Goal: Check status: Check status

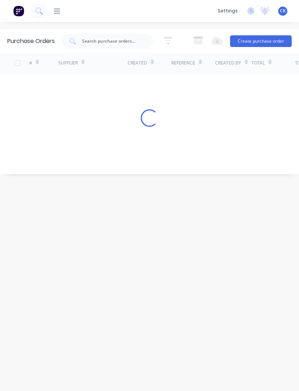
scroll to position [23, 0]
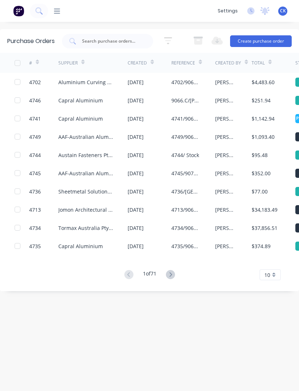
click at [124, 53] on div "Supplier" at bounding box center [92, 63] width 69 height 20
click at [59, 9] on icon at bounding box center [57, 11] width 6 height 7
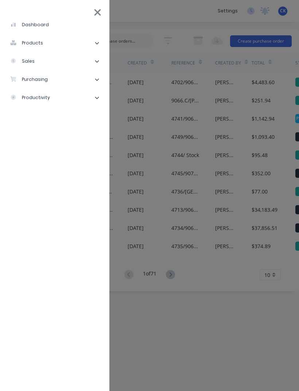
click at [74, 83] on li "purchasing" at bounding box center [55, 79] width 98 height 18
click at [61, 100] on div "Purchase Orders" at bounding box center [41, 97] width 50 height 7
click at [62, 93] on li "Purchase Orders" at bounding box center [58, 98] width 92 height 18
click at [68, 93] on li "Purchase Orders" at bounding box center [58, 98] width 92 height 18
click at [63, 95] on div "Purchase Orders" at bounding box center [41, 97] width 50 height 7
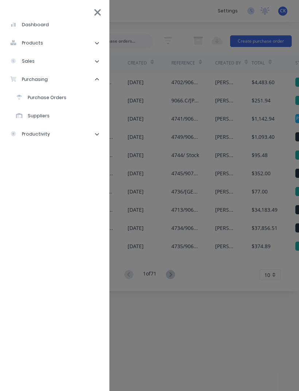
click at [47, 96] on div "Purchase Orders" at bounding box center [41, 97] width 50 height 7
click at [69, 99] on li "Purchase Orders" at bounding box center [58, 98] width 92 height 18
click at [45, 101] on div "Purchase Orders" at bounding box center [41, 97] width 50 height 7
click at [47, 100] on div "Purchase Orders" at bounding box center [41, 97] width 50 height 7
click at [50, 103] on li "Purchase Orders" at bounding box center [58, 98] width 92 height 18
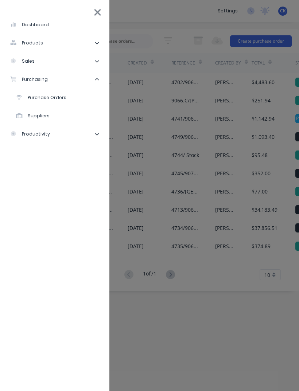
click at [53, 88] on li "purchasing" at bounding box center [55, 79] width 98 height 18
click at [28, 93] on li "productivity" at bounding box center [55, 98] width 98 height 18
click at [132, 181] on div "dashboard products Product Catalogue Materials sales Sales Orders Customers Pri…" at bounding box center [197, 195] width 299 height 391
click at [90, 18] on li "dashboard" at bounding box center [55, 25] width 98 height 18
click at [103, 18] on li "dashboard" at bounding box center [55, 25] width 98 height 18
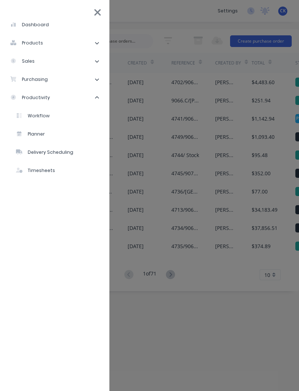
click at [97, 16] on icon at bounding box center [98, 12] width 8 height 10
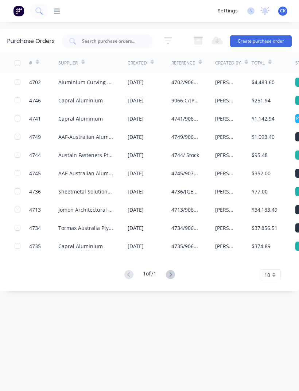
click at [116, 45] on input "text" at bounding box center [111, 41] width 61 height 7
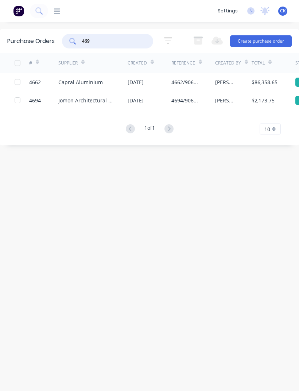
type input "4696"
click at [121, 81] on div "Capral Aluminium" at bounding box center [92, 82] width 69 height 18
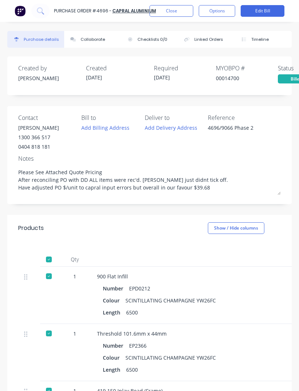
type textarea "x"
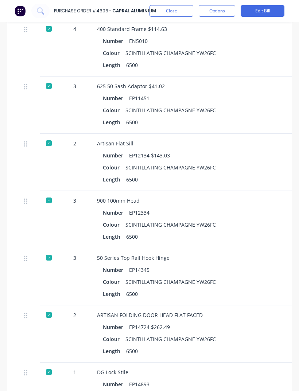
scroll to position [885, 0]
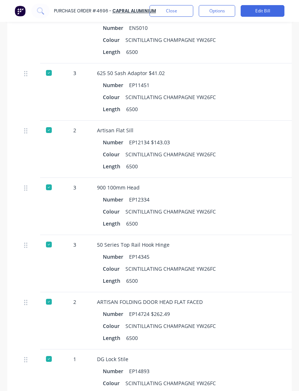
click at [254, 331] on div "Colour SCINTILLATING CHAMPAGNE YW26FC" at bounding box center [255, 326] width 305 height 11
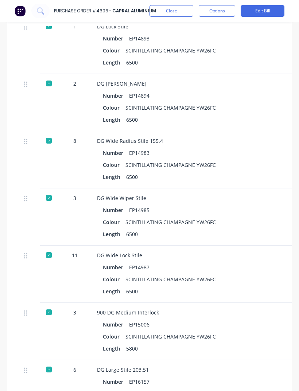
scroll to position [1215, 0]
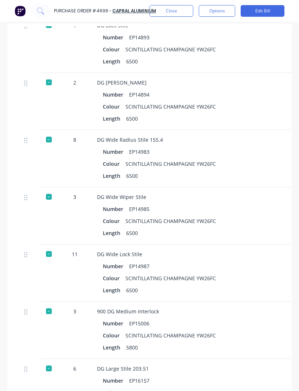
click at [256, 338] on div "900 DG Medium Interlock Number EP15006 Colour SCINTILLATING CHAMPAGNE YW26FC Le…" at bounding box center [255, 330] width 328 height 57
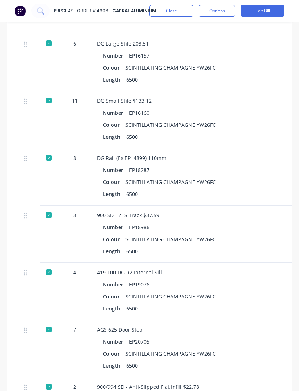
scroll to position [1541, 0]
click at [262, 320] on div "AGS 625 Door Stop Number EP20705 Colour SCINTILLATING CHAMPAGNE YW26FC Length 6…" at bounding box center [255, 348] width 328 height 57
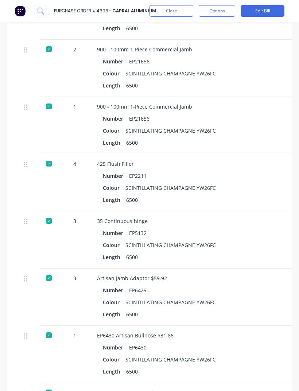
scroll to position [2022, -1]
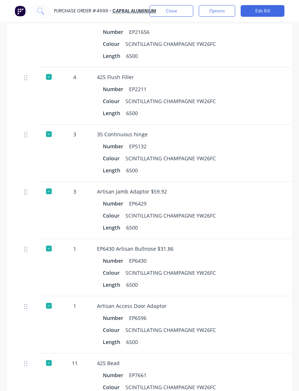
click at [260, 298] on div "Artisan Access Door Adaptor Number EP6596 Colour SCINTILLATING CHAMPAGNE YW26FC…" at bounding box center [255, 325] width 328 height 57
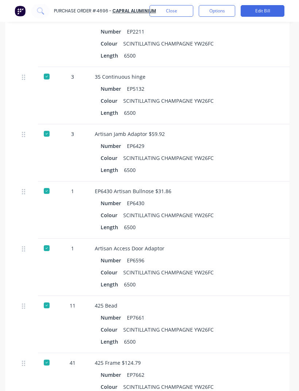
scroll to position [2100, 3]
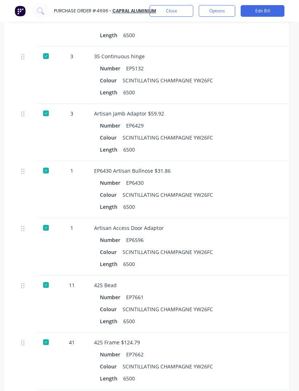
click at [258, 312] on div "Colour SCINTILLATING CHAMPAGNE YW26FC" at bounding box center [252, 309] width 305 height 11
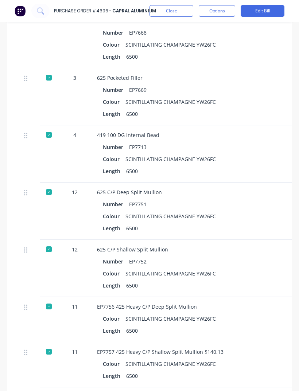
scroll to position [2709, 0]
click at [271, 326] on div "Length 6500" at bounding box center [255, 331] width 305 height 11
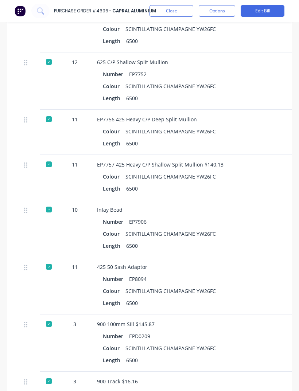
scroll to position [2904, 0]
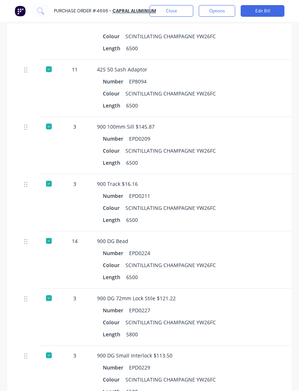
click at [261, 290] on div "900 DG 72mm Lock Stile $121.22 Number EPD0227 Colour SCINTILLATING CHAMPAGNE YW…" at bounding box center [255, 317] width 328 height 57
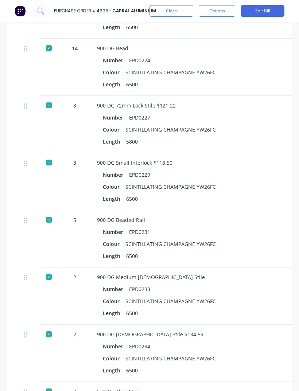
scroll to position [3288, 0]
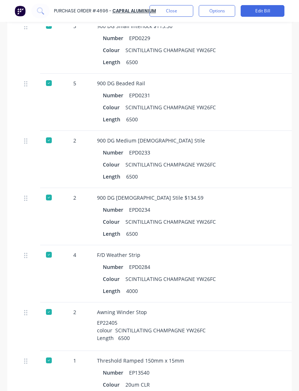
click at [251, 286] on div "Length 4000" at bounding box center [255, 291] width 305 height 11
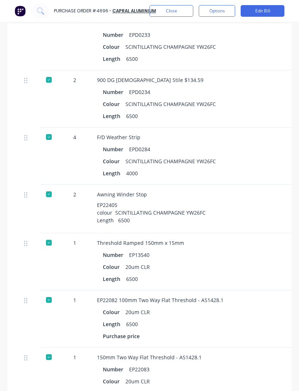
scroll to position [3541, 0]
click at [263, 227] on div "Awning Winder Stop EP22405 colour SCINTILLATING CHAMPAGNE YW26FC Length 6500" at bounding box center [255, 209] width 328 height 49
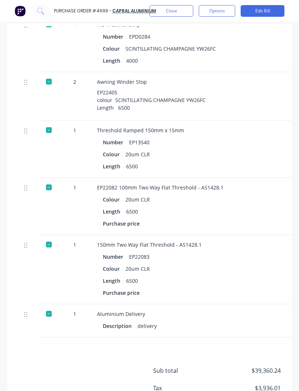
scroll to position [3654, 0]
click at [253, 276] on div "Length 6500" at bounding box center [255, 281] width 305 height 11
click at [181, 14] on button "Close" at bounding box center [172, 11] width 44 height 12
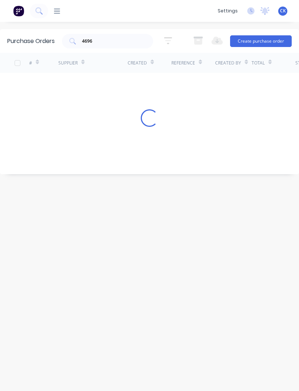
click at [136, 45] on input "4696" at bounding box center [111, 41] width 61 height 7
type input "4698"
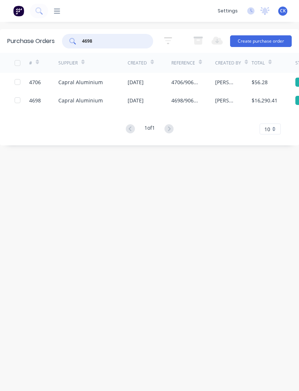
click at [257, 97] on div "$16,290.41" at bounding box center [265, 101] width 26 height 8
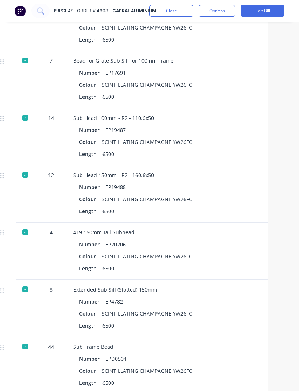
scroll to position [517, 24]
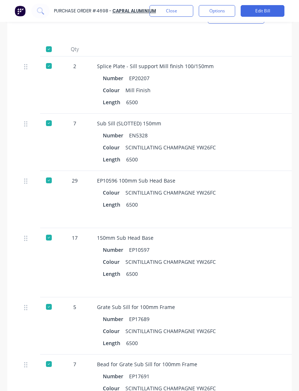
type textarea "x"
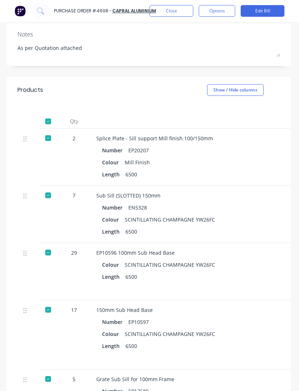
scroll to position [142, 1]
click at [254, 282] on div "EP10596 100mm Sub Head Base Colour SCINTILLATING CHAMPAGNE YW26FC Length 6500" at bounding box center [254, 271] width 328 height 57
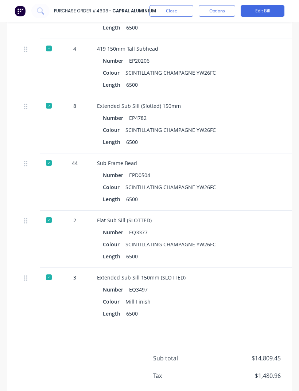
scroll to position [701, 0]
click at [181, 15] on button "Close" at bounding box center [172, 11] width 44 height 12
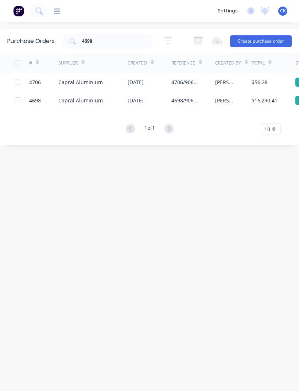
click at [127, 45] on input "4698" at bounding box center [111, 41] width 61 height 7
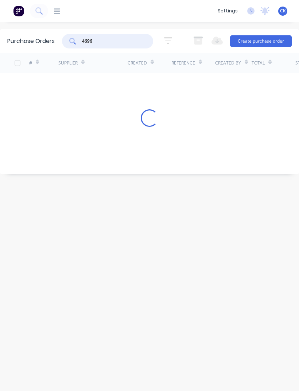
type input "4696"
click at [78, 43] on div "4696" at bounding box center [107, 41] width 91 height 15
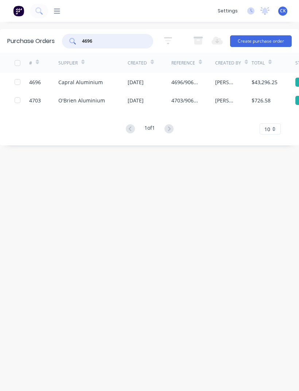
click at [189, 84] on div "4696/9066 Phase 2" at bounding box center [185, 82] width 29 height 8
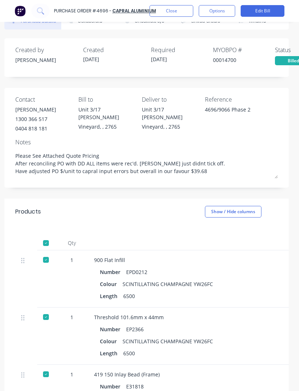
scroll to position [20, 3]
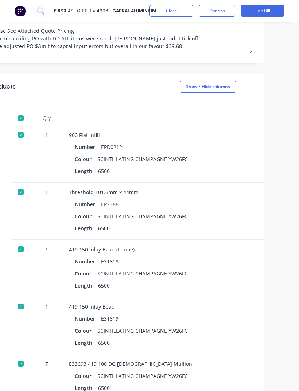
click at [236, 311] on div "419 150 Inlay Bead Number E31819 Colour SCINTILLATING CHAMPAGNE YW26FC Length 6…" at bounding box center [227, 325] width 328 height 57
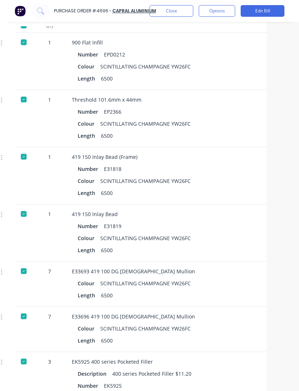
scroll to position [278, 24]
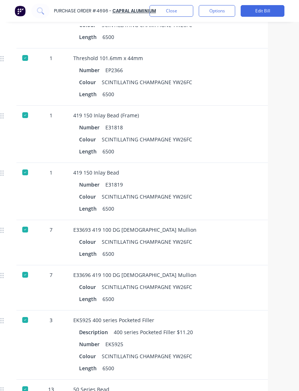
click at [258, 320] on div "EK5925 400 series Pocketed Filler" at bounding box center [231, 321] width 317 height 8
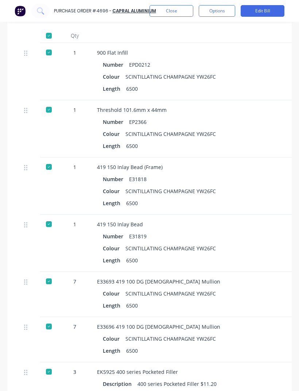
scroll to position [226, 0]
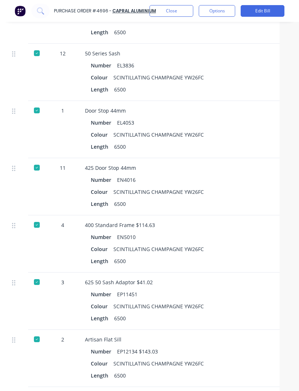
click at [246, 289] on div "625 50 Sash Adaptor $41.02 Number EP11451 Colour SCINTILLATING CHAMPAGNE YW26FC…" at bounding box center [243, 301] width 328 height 57
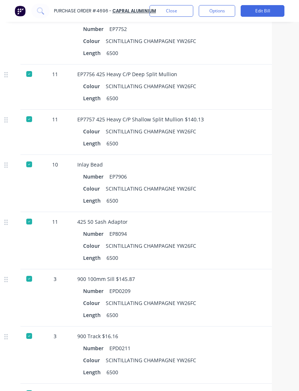
scroll to position [2942, 20]
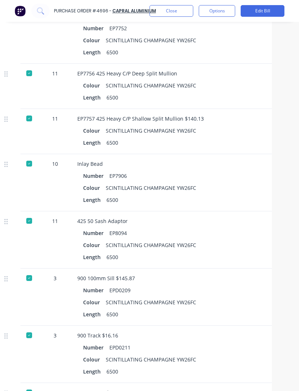
click at [224, 282] on div "900 100mm Sill $145.87 Number EPD0209 Colour SCINTILLATING CHAMPAGNE YW26FC Len…" at bounding box center [235, 297] width 328 height 57
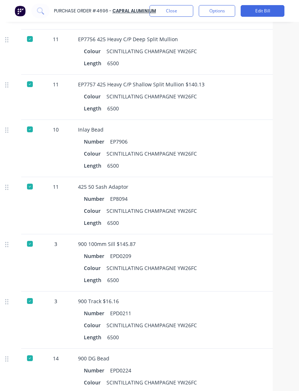
scroll to position [2997, 18]
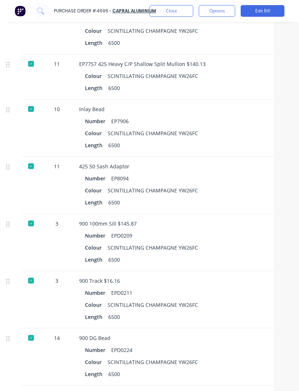
click at [219, 285] on div "900 Track $16.16 Number EPD0211 Colour SCINTILLATING CHAMPAGNE YW26FC Length 65…" at bounding box center [237, 299] width 328 height 57
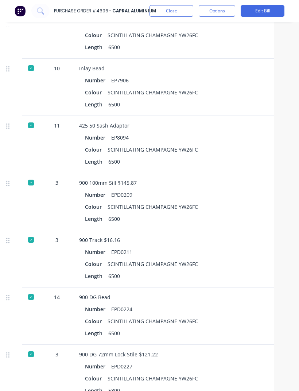
scroll to position [3061, 18]
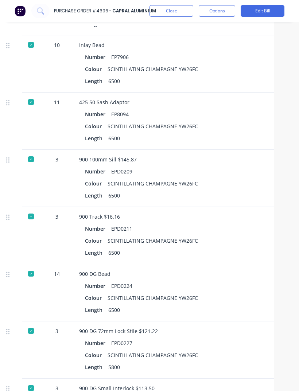
click at [225, 281] on div "Number EPD0224" at bounding box center [237, 286] width 305 height 11
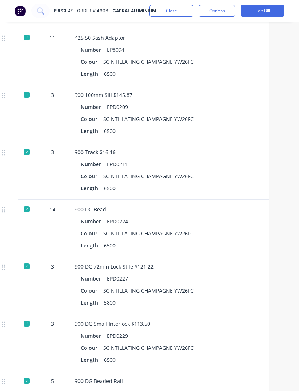
scroll to position [3166, 25]
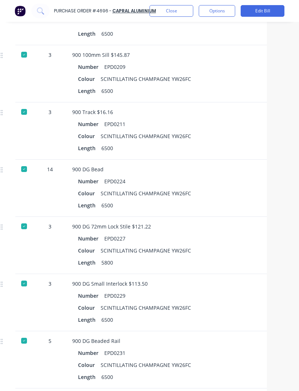
click at [231, 277] on div "900 DG Small Interlock $113.50 Number EPD0229 Colour SCINTILLATING CHAMPAGNE YW…" at bounding box center [230, 302] width 328 height 57
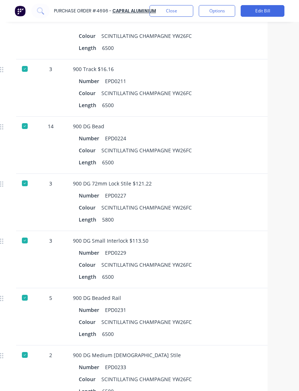
scroll to position [3306, 22]
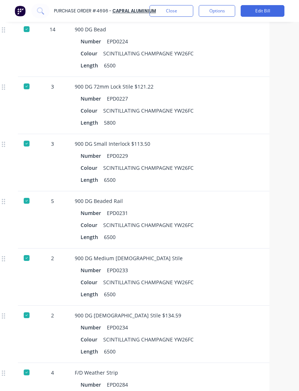
click at [254, 289] on div "Length 6500" at bounding box center [233, 294] width 305 height 11
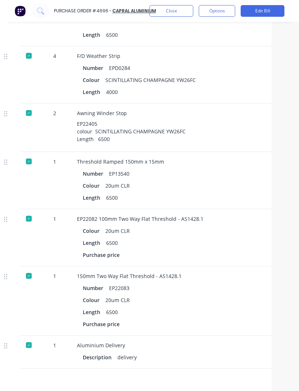
scroll to position [3622, 20]
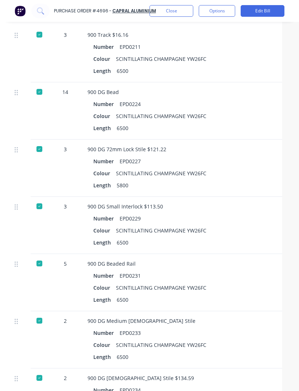
click at [135, 312] on div "900 DG Beaded Rail Number EPD0231 Colour SCINTILLATING CHAMPAGNE YW26FC Length …" at bounding box center [246, 282] width 328 height 57
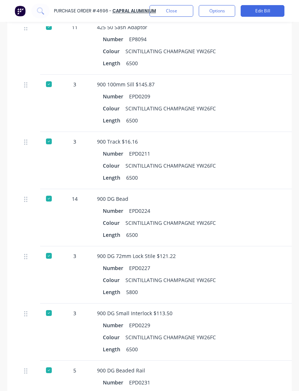
scroll to position [3134, 0]
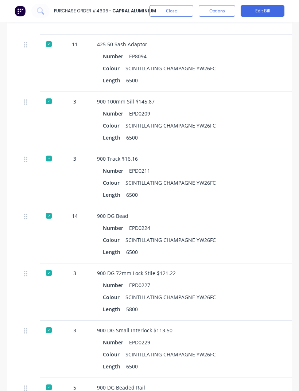
click at [144, 336] on div "900 DG Small Interlock $113.50 Number EPD0229 Colour SCINTILLATING CHAMPAGNE YW…" at bounding box center [255, 349] width 328 height 57
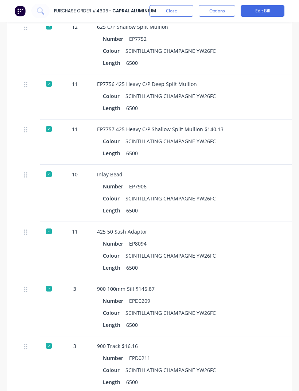
scroll to position [2930, 0]
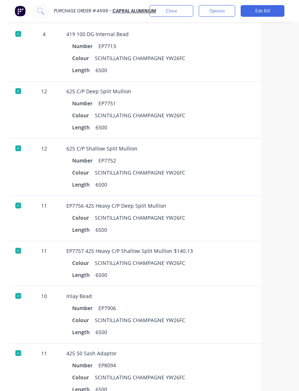
click at [204, 300] on div "Inlay Bead" at bounding box center [224, 297] width 317 height 8
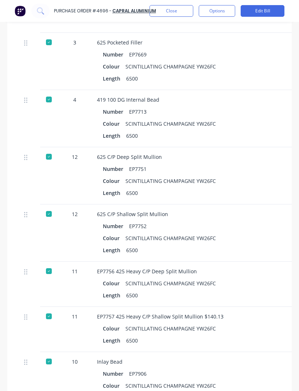
scroll to position [2736, 0]
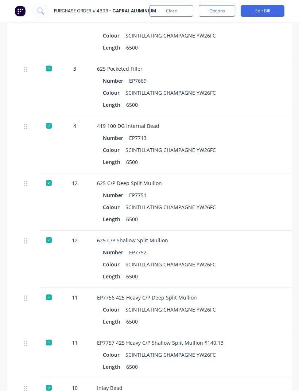
click at [205, 309] on div "EP7756 425 Heavy C/P Deep Split Mullion Colour SCINTILLATING CHAMPAGNE YW26FC L…" at bounding box center [255, 310] width 328 height 45
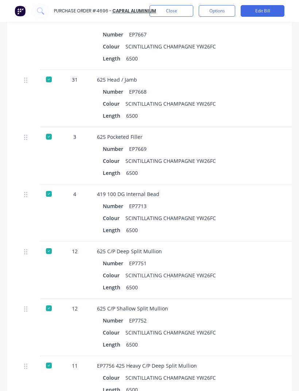
scroll to position [2649, 0]
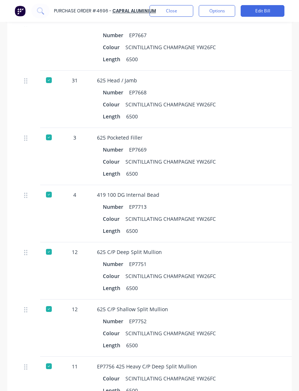
click at [201, 294] on div "Length 6500" at bounding box center [255, 288] width 305 height 11
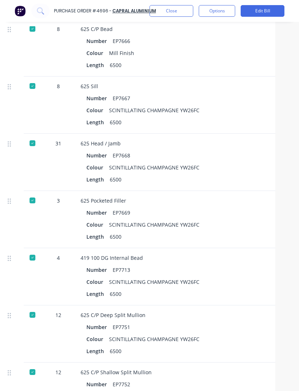
click at [192, 299] on div "Length 6500" at bounding box center [238, 294] width 305 height 11
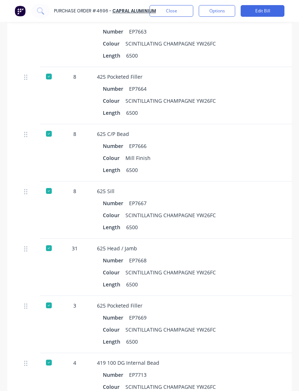
scroll to position [2479, 0]
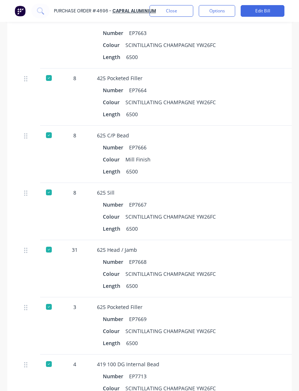
click at [195, 312] on div "625 Pocketed Filler Number EP7669 Colour SCINTILLATING CHAMPAGNE YW26FC Length …" at bounding box center [255, 326] width 328 height 57
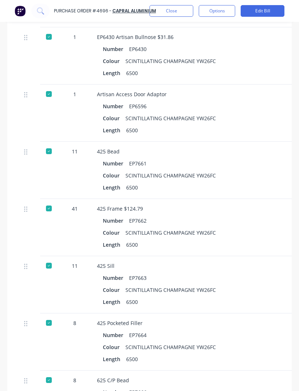
scroll to position [2226, 0]
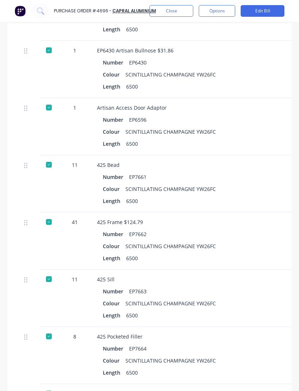
click at [204, 305] on div "SCINTILLATING CHAMPAGNE YW26FC" at bounding box center [170, 303] width 90 height 11
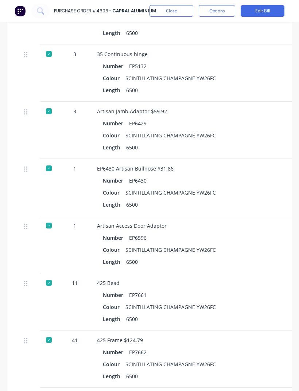
scroll to position [2087, 0]
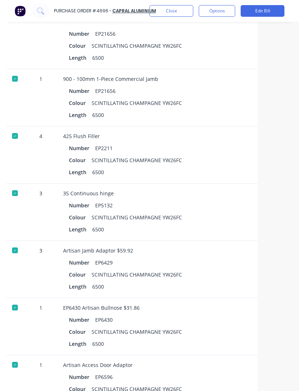
click at [188, 332] on div "Number EP6430 Colour SCINTILLATING CHAMPAGNE YW26FC Length 6500" at bounding box center [221, 332] width 317 height 35
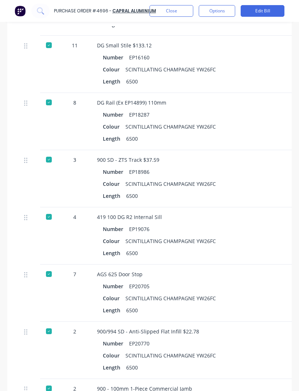
scroll to position [1590, 0]
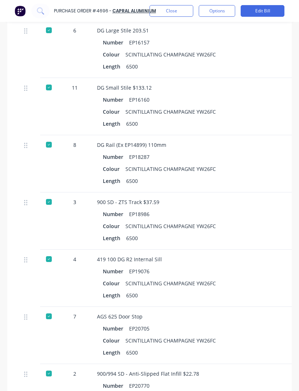
click at [213, 277] on div "Number EP19076" at bounding box center [255, 271] width 305 height 11
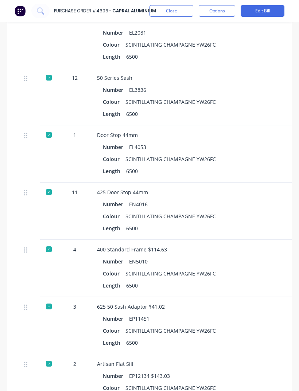
scroll to position [0, 0]
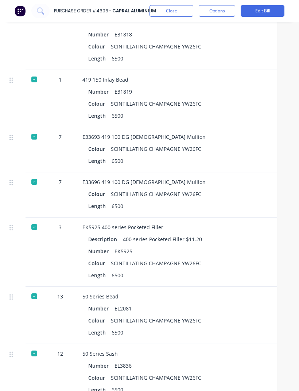
type textarea "x"
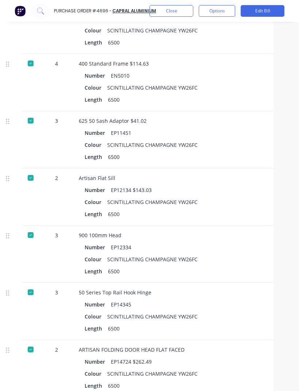
scroll to position [833, 19]
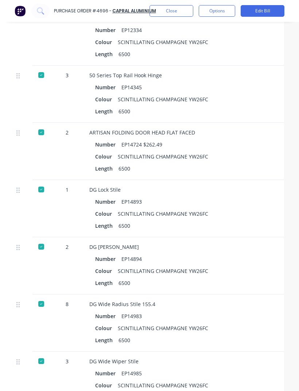
click at [225, 311] on div "Number EP14983" at bounding box center [247, 316] width 305 height 11
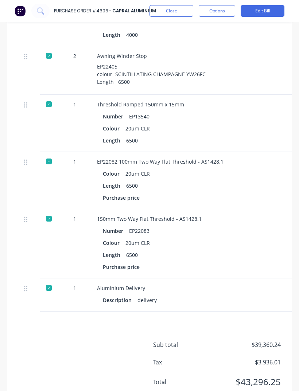
scroll to position [3680, 0]
